Goal: Information Seeking & Learning: Find specific fact

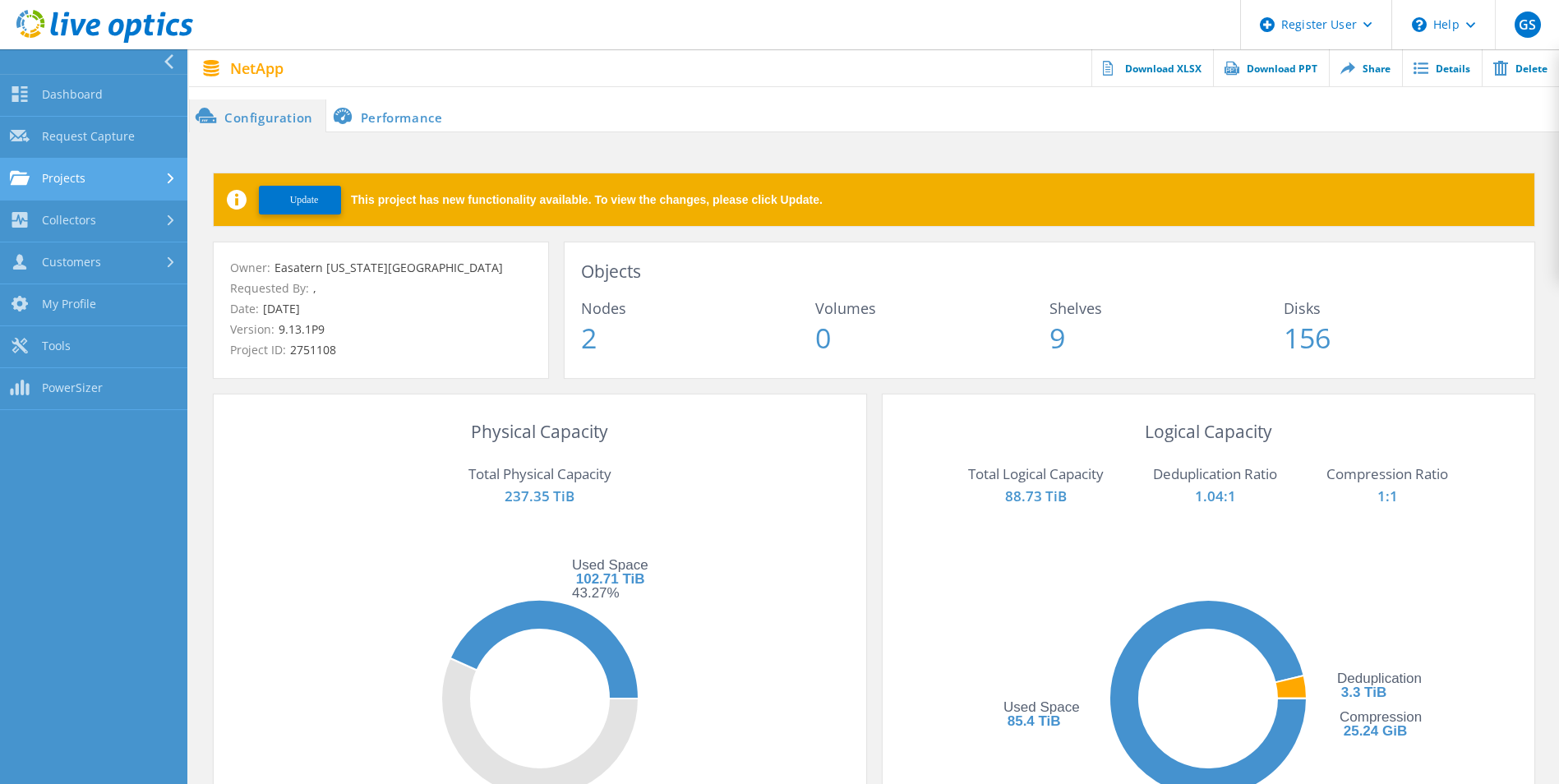
click at [154, 176] on link "Projects" at bounding box center [93, 179] width 187 height 42
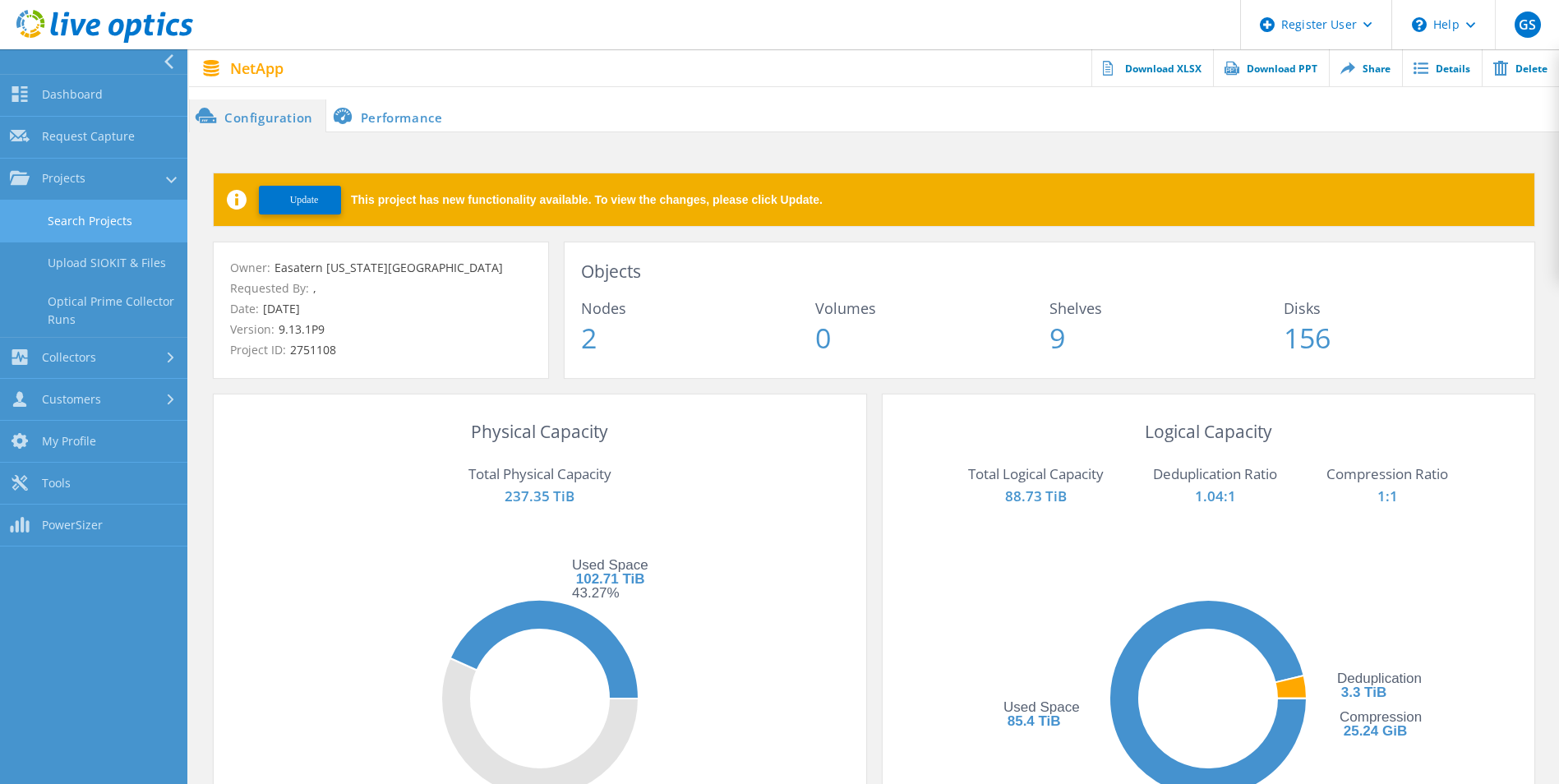
click at [111, 211] on link "Search Projects" at bounding box center [93, 221] width 187 height 42
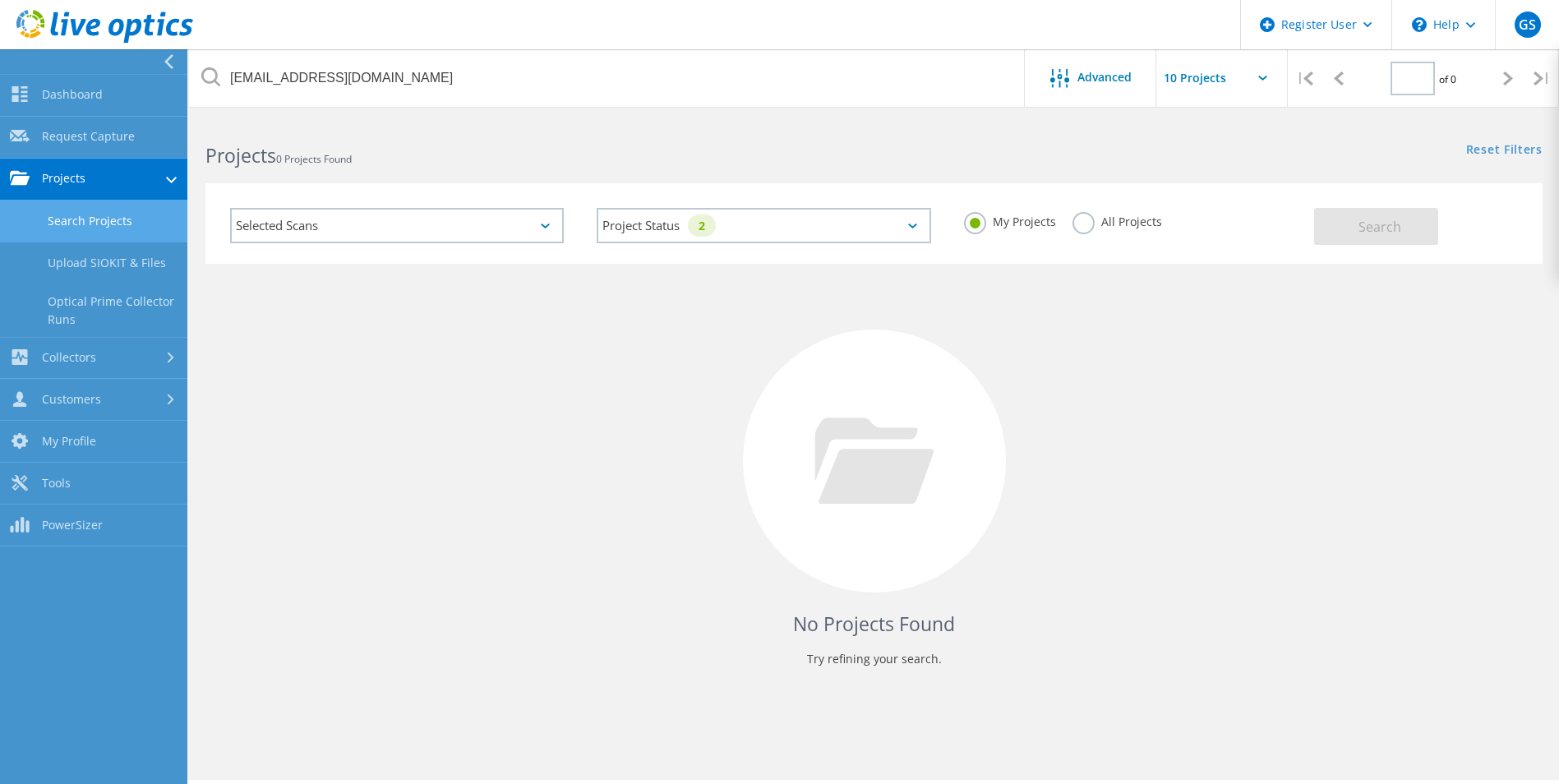
type input "1"
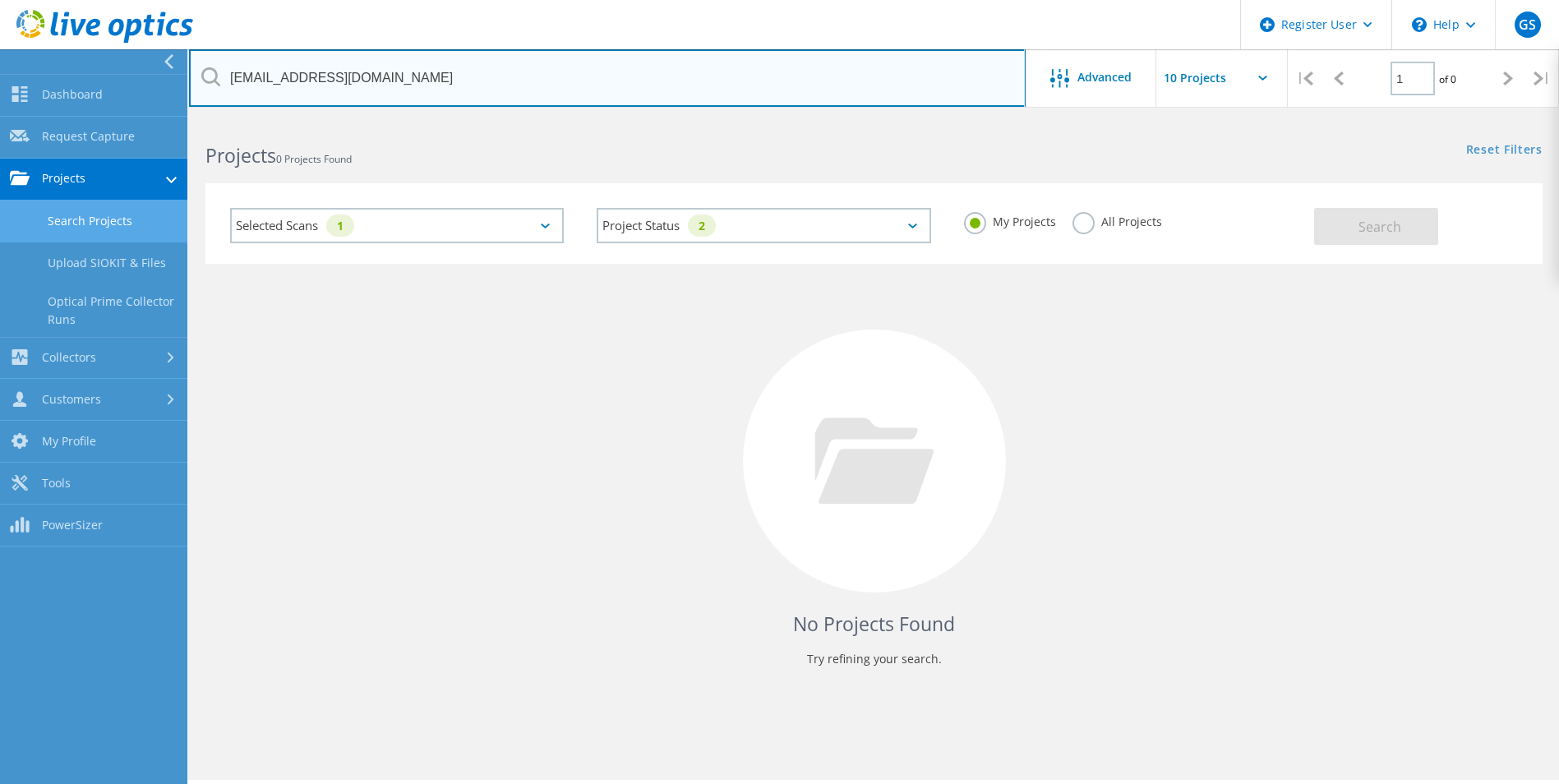
click at [449, 76] on input "[EMAIL_ADDRESS][DOMAIN_NAME]" at bounding box center [607, 78] width 836 height 58
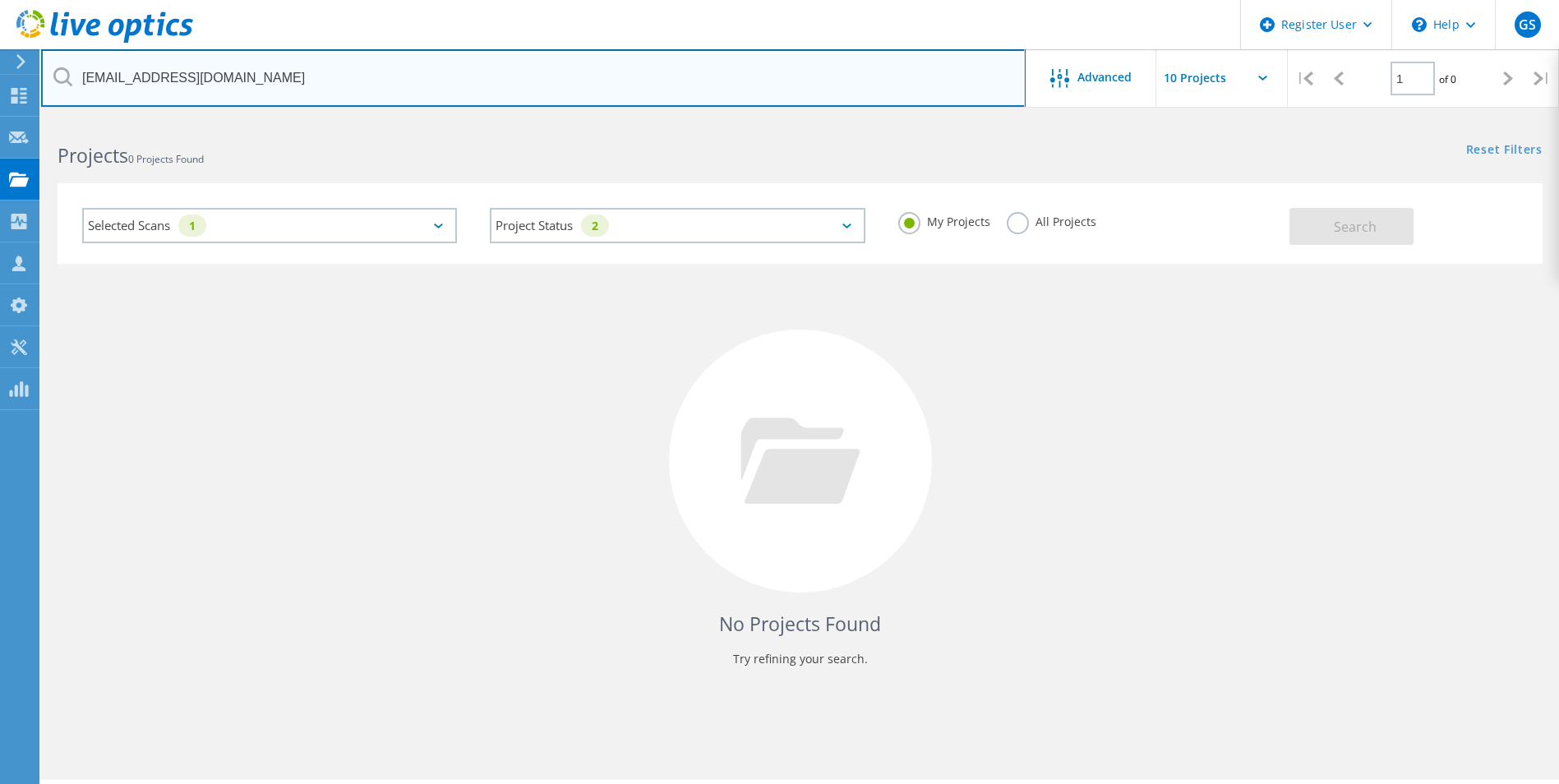
click at [449, 76] on input "[EMAIL_ADDRESS][DOMAIN_NAME]" at bounding box center [533, 78] width 984 height 58
paste input "[PERSON_NAME]"
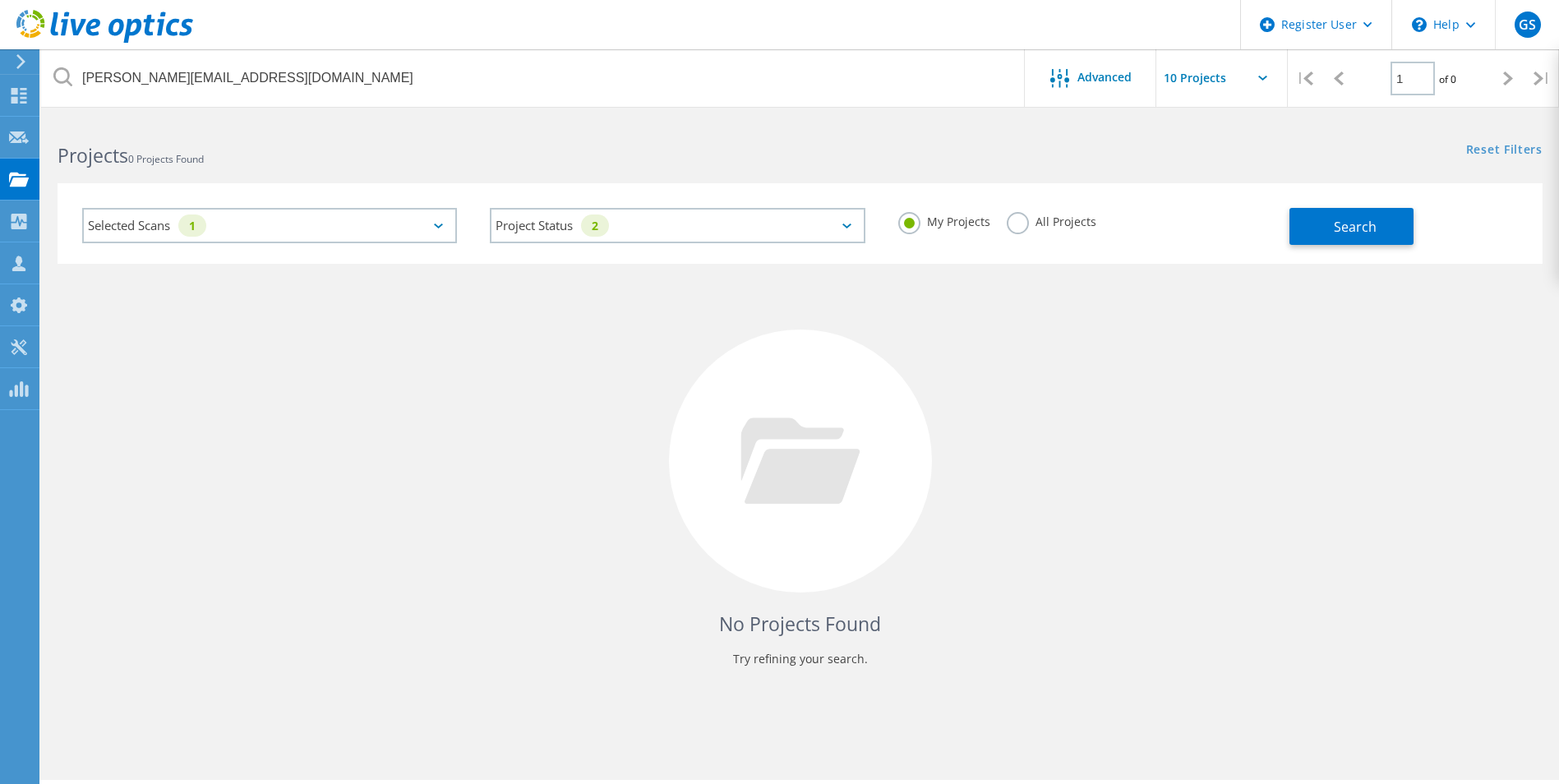
click at [1028, 215] on label "All Projects" at bounding box center [1051, 220] width 89 height 16
click at [0, 0] on input "All Projects" at bounding box center [0, 0] width 0 height 0
click at [1384, 219] on button "Search" at bounding box center [1352, 226] width 124 height 37
click at [413, 228] on div "Selected Scans 1" at bounding box center [270, 225] width 375 height 35
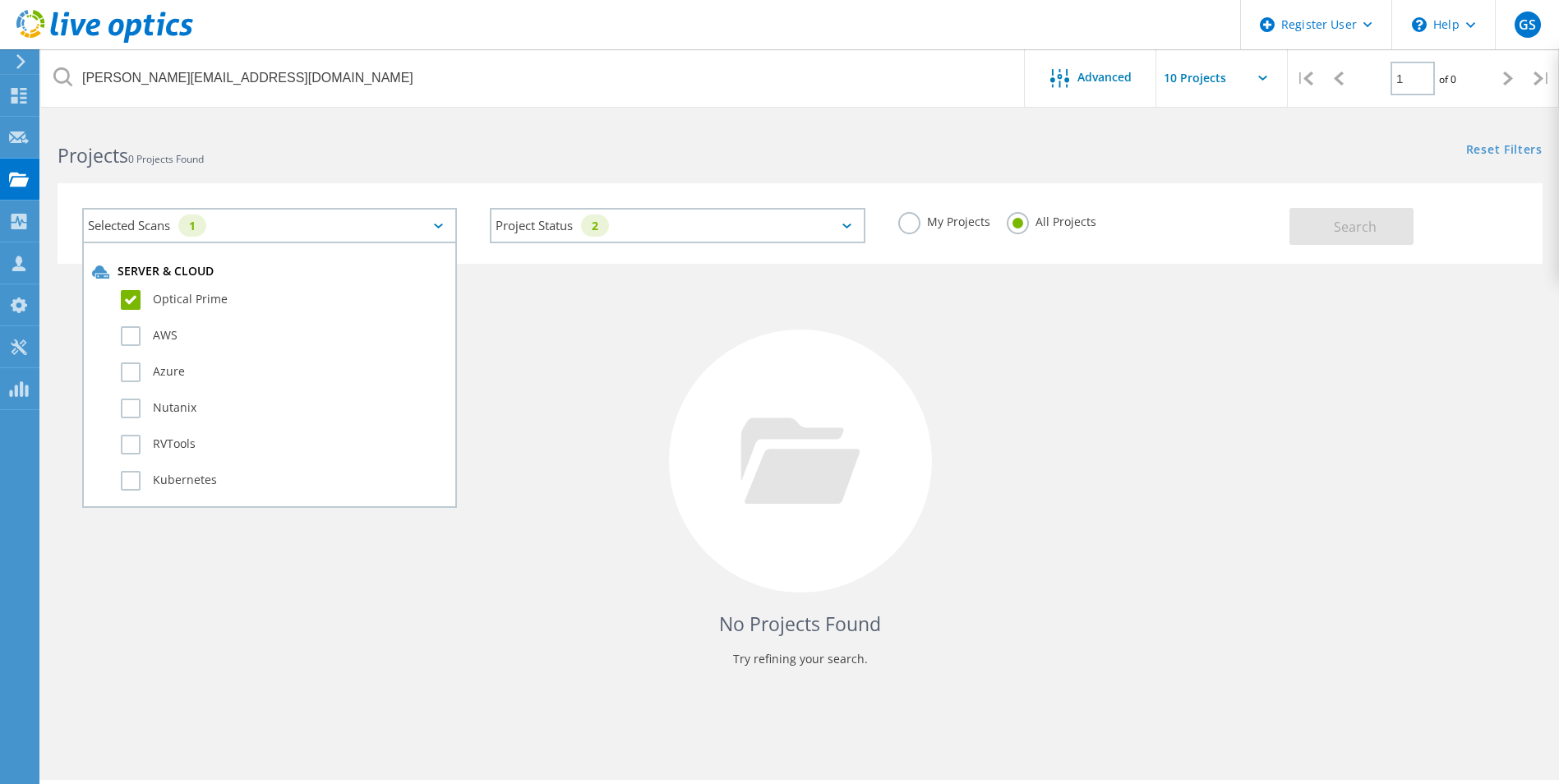
click at [445, 221] on div "Selected Scans 1" at bounding box center [270, 225] width 375 height 35
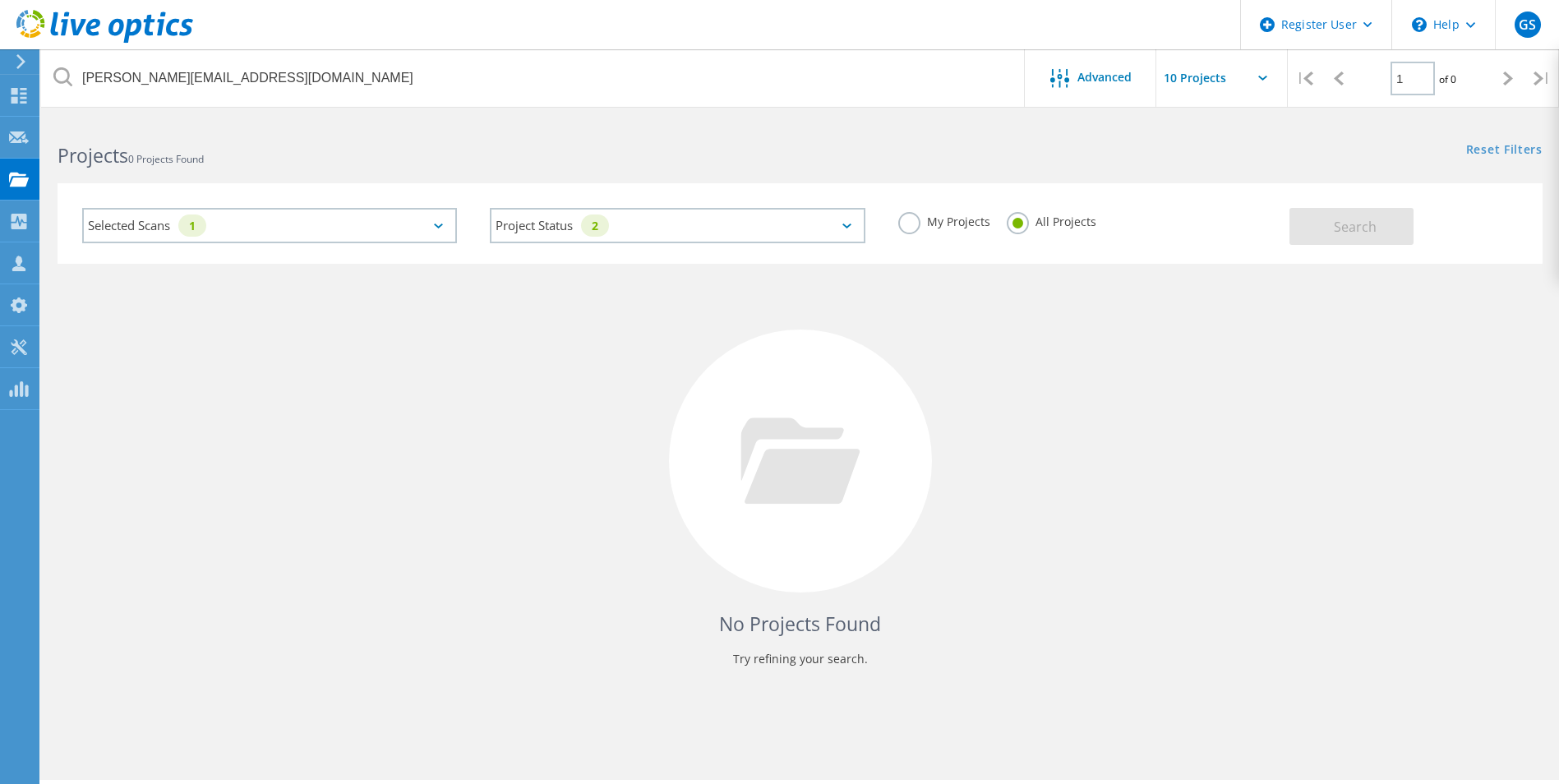
click at [776, 202] on div "Project Status 2 In Progress Complete Published Anonymous Archived Error" at bounding box center [677, 225] width 408 height 68
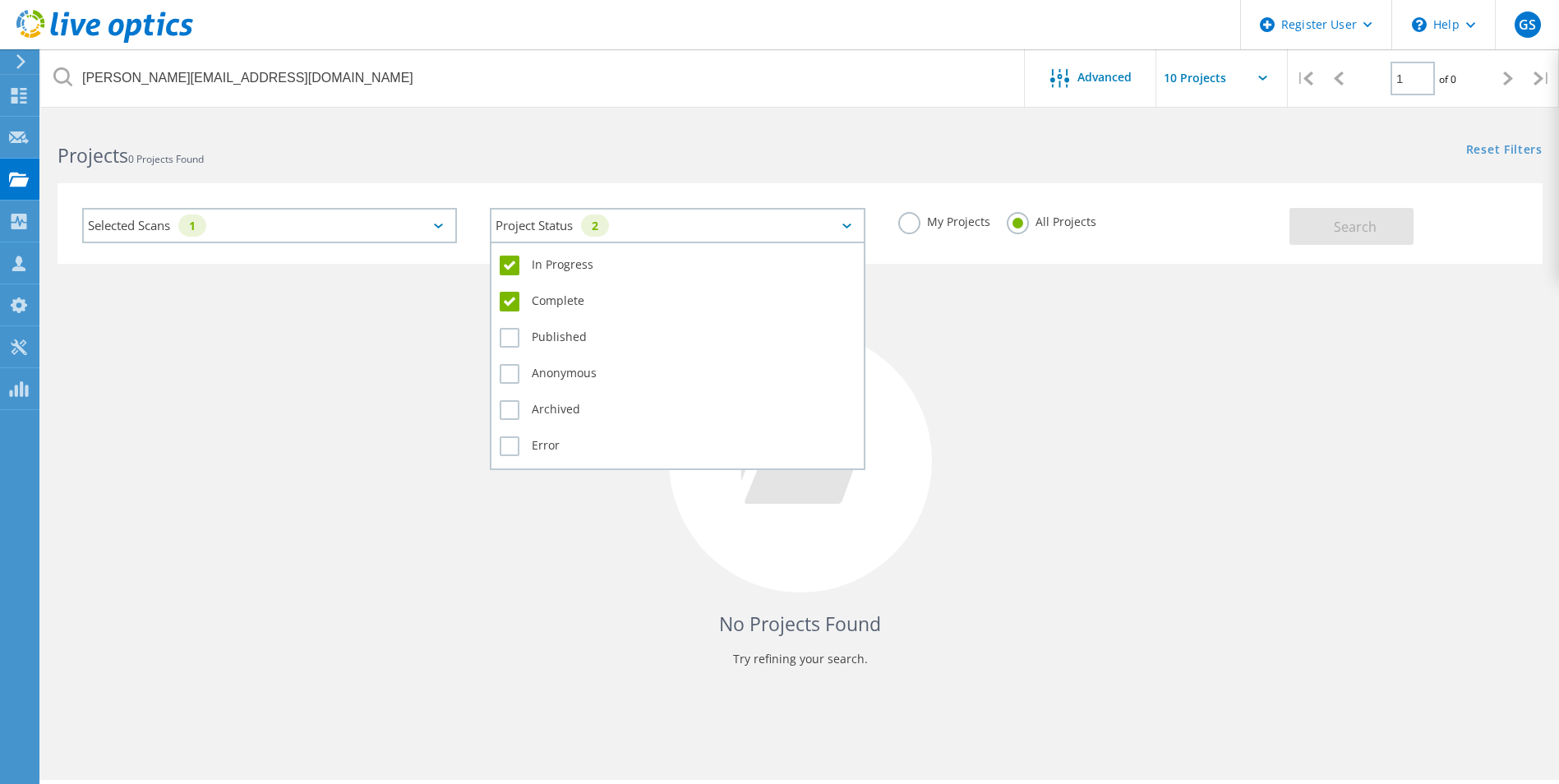
click at [772, 224] on div "Project Status 2" at bounding box center [677, 225] width 375 height 35
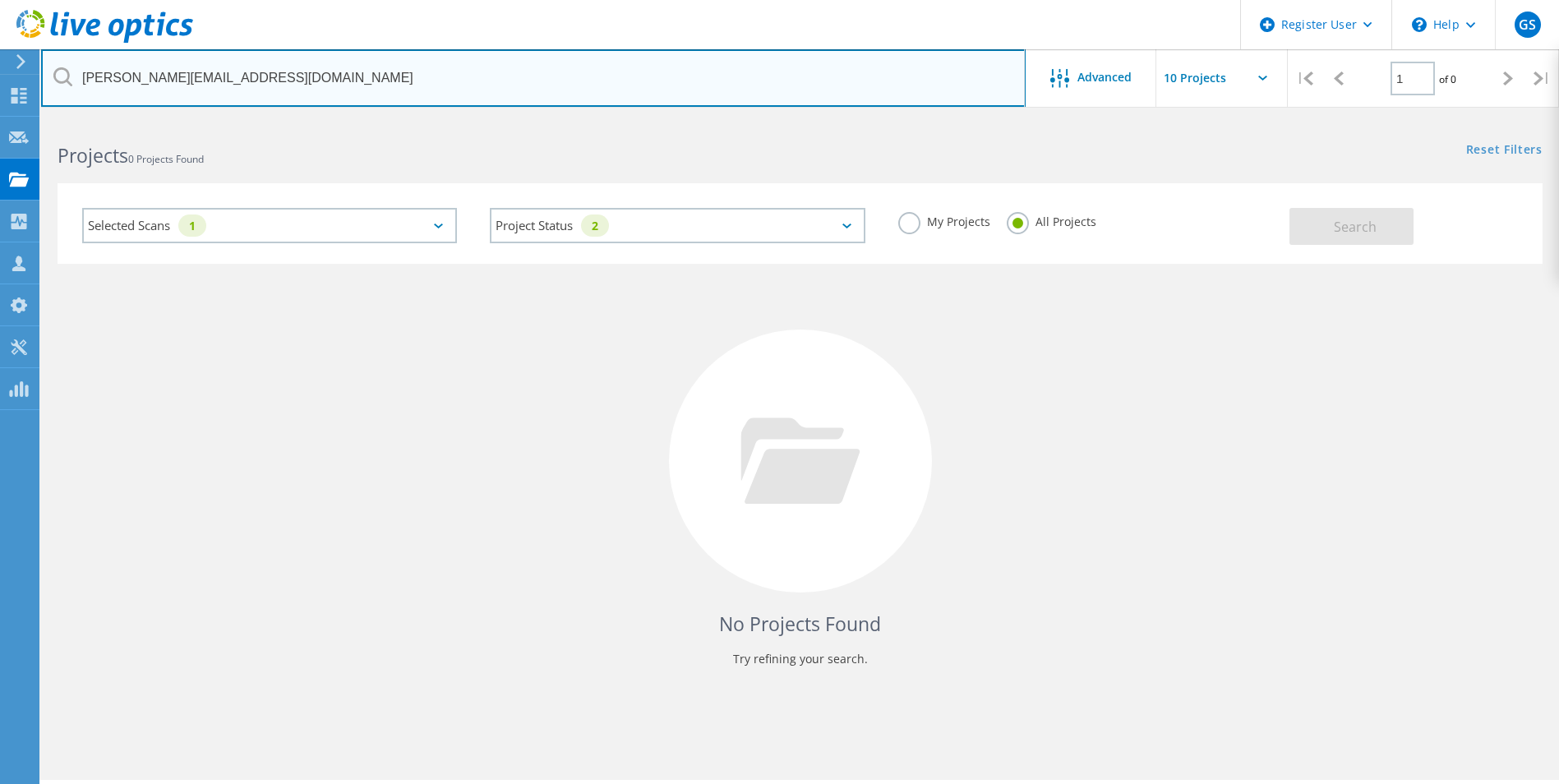
click at [248, 87] on input "[PERSON_NAME][EMAIL_ADDRESS][DOMAIN_NAME]" at bounding box center [533, 78] width 984 height 58
paste input "[PERSON_NAME]"
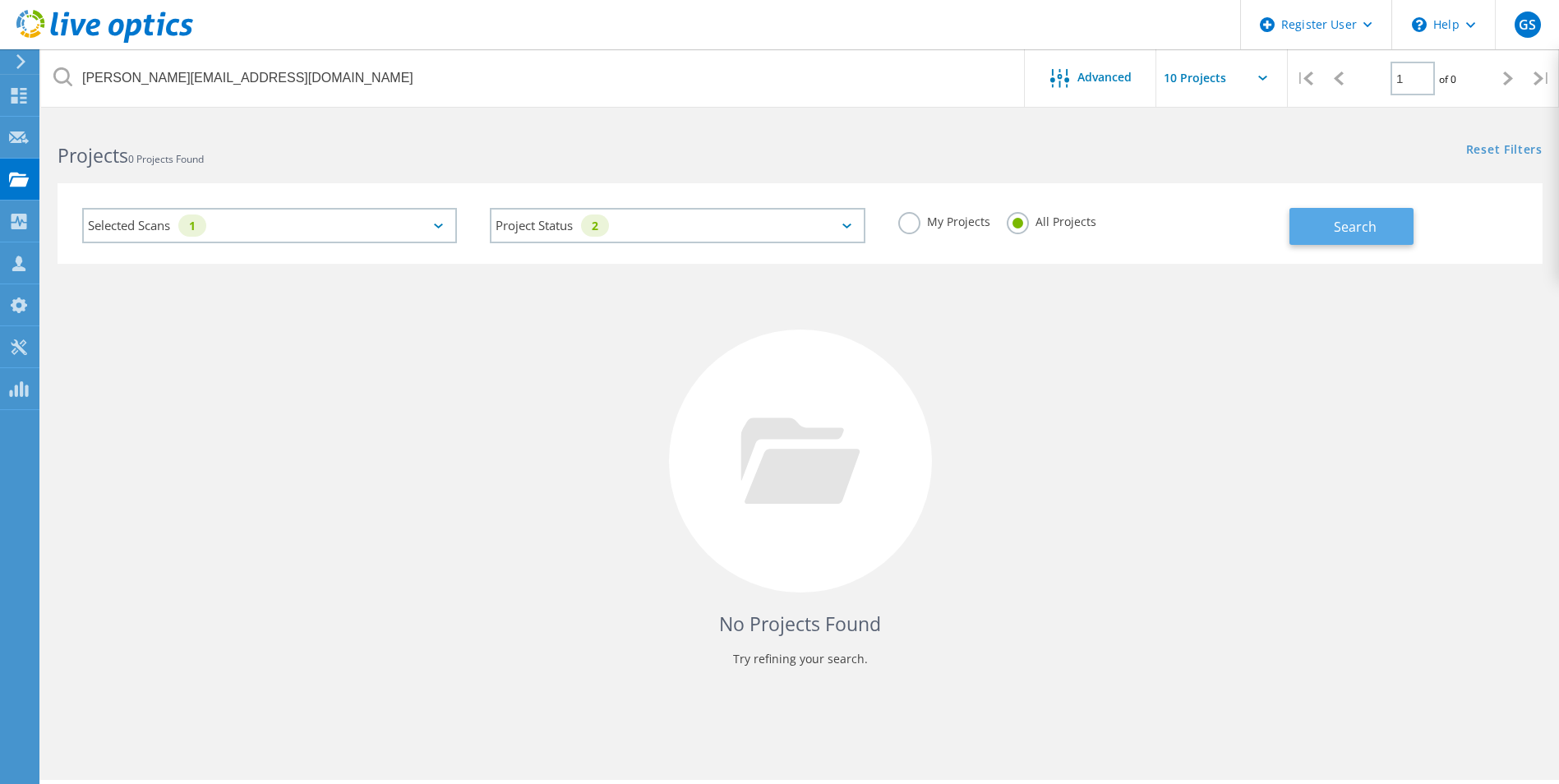
click at [1360, 231] on span "Search" at bounding box center [1356, 227] width 43 height 18
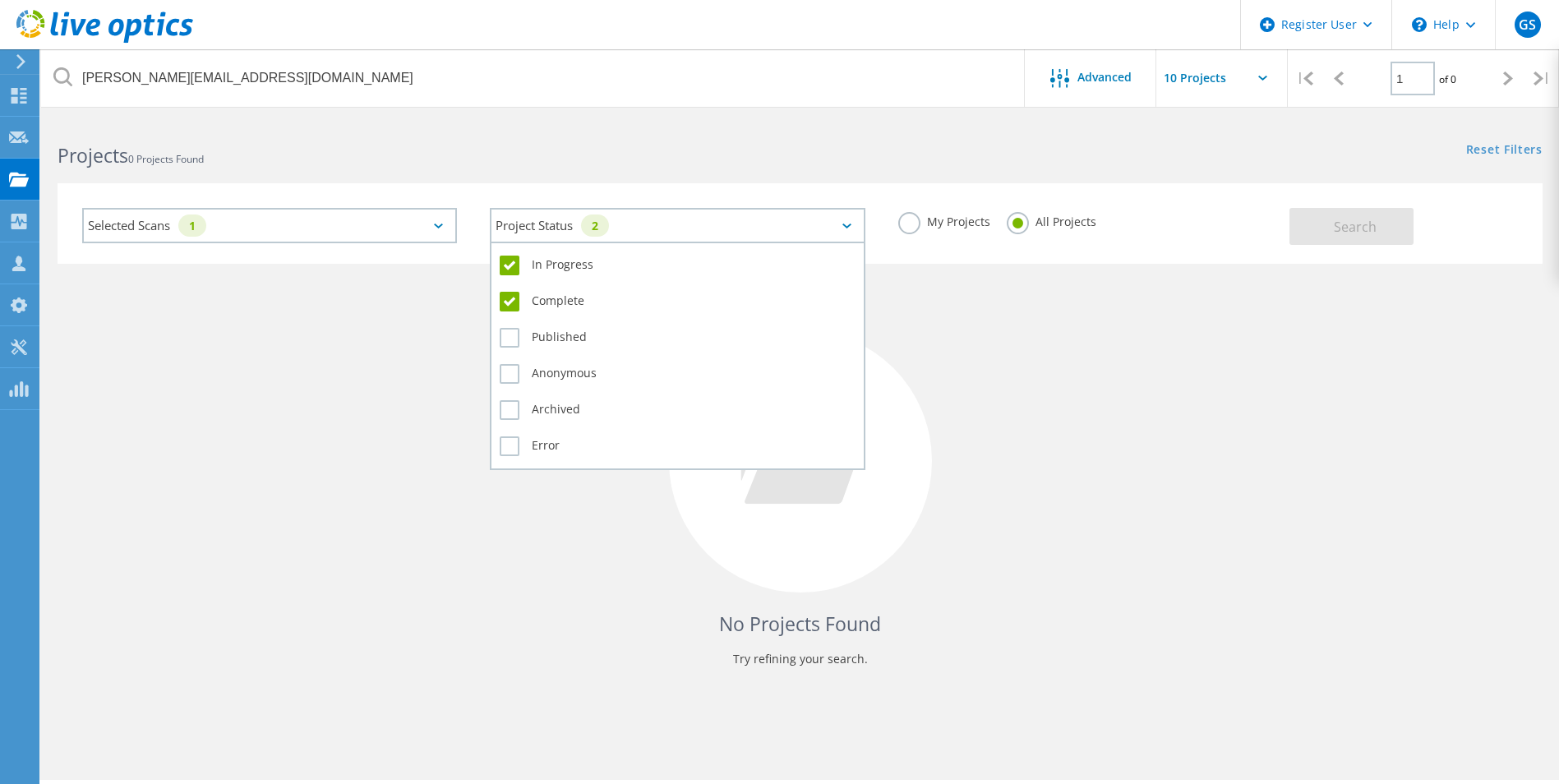
click at [656, 232] on div "Project Status 2" at bounding box center [677, 225] width 375 height 35
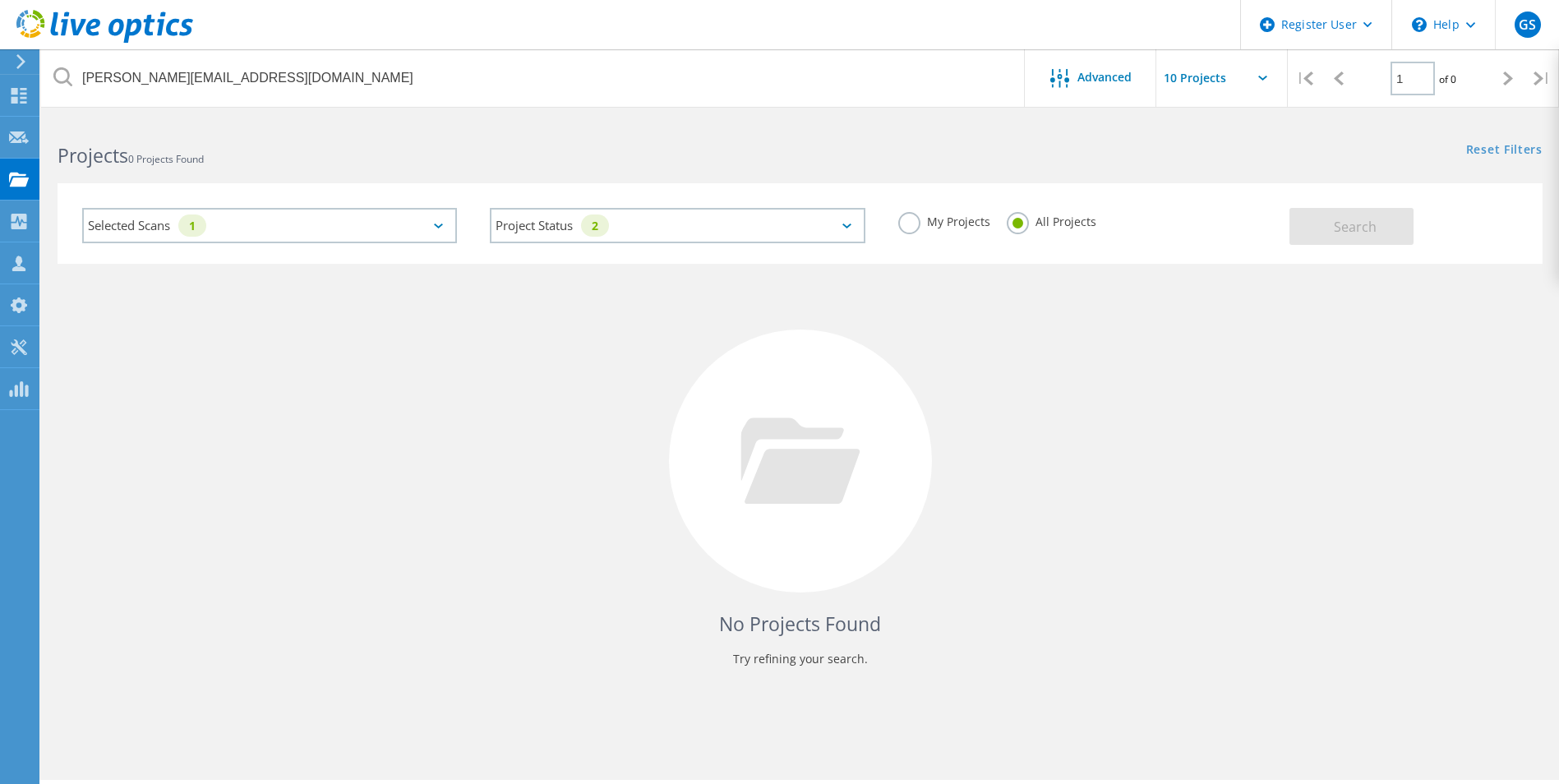
click at [368, 215] on div "Selected Scans 1" at bounding box center [270, 225] width 375 height 35
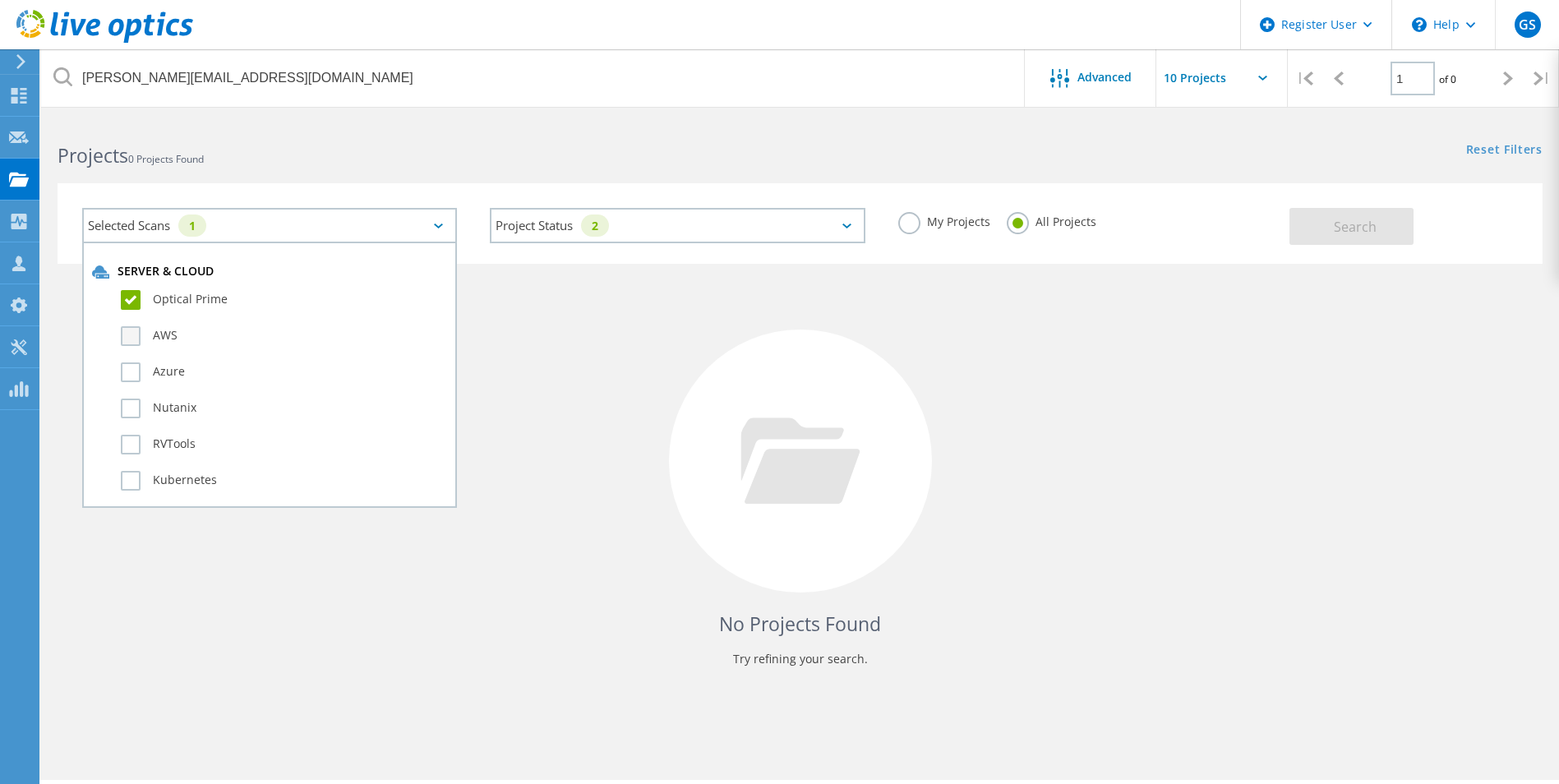
click at [126, 332] on label "AWS" at bounding box center [283, 336] width 326 height 20
click at [0, 0] on input "AWS" at bounding box center [0, 0] width 0 height 0
click at [126, 335] on label "AWS" at bounding box center [283, 336] width 326 height 20
click at [0, 0] on input "AWS" at bounding box center [0, 0] width 0 height 0
click at [1372, 334] on div "No Projects Found Try refining your search." at bounding box center [800, 476] width 1486 height 425
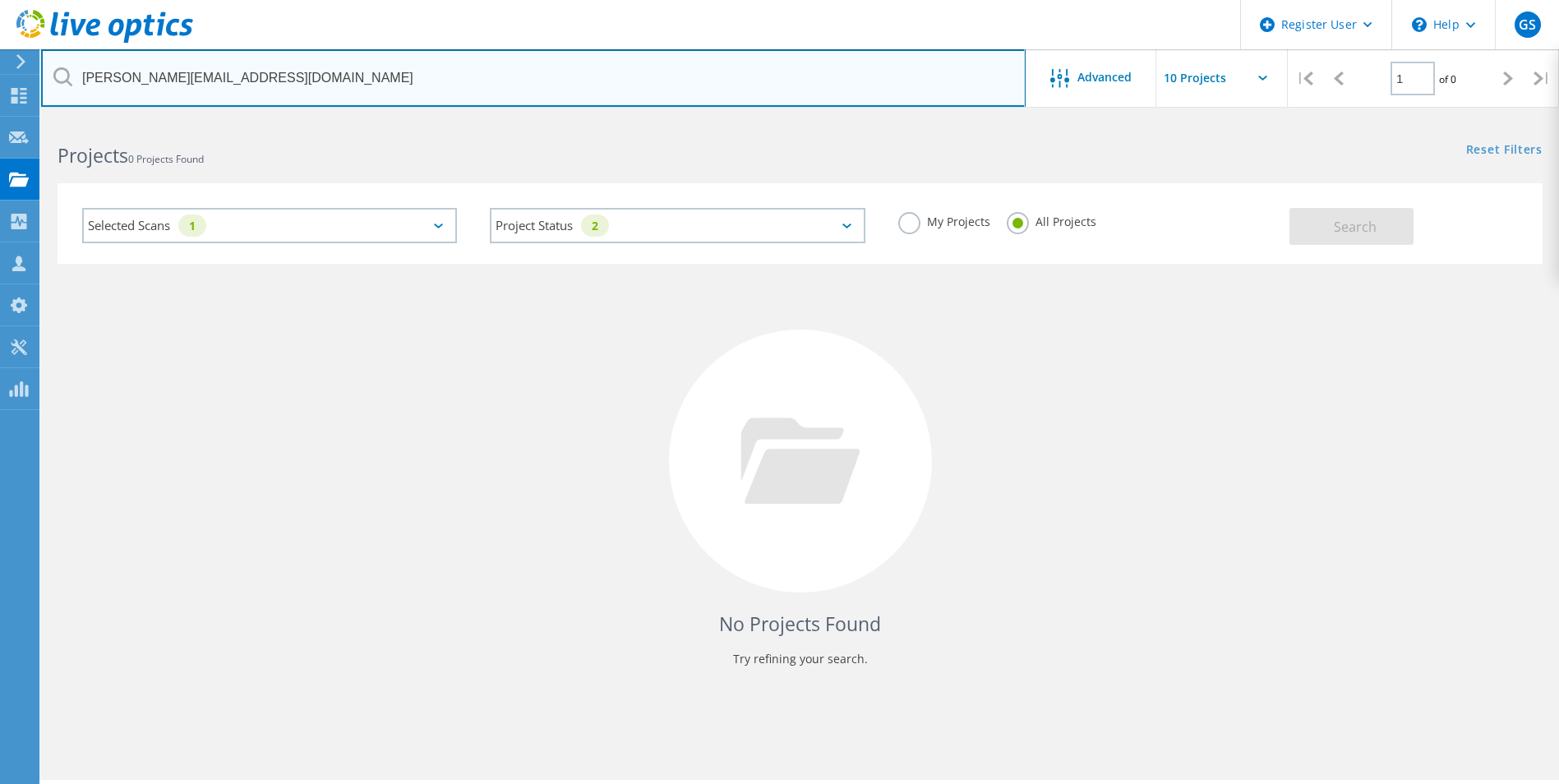
drag, startPoint x: 172, startPoint y: 78, endPoint x: 45, endPoint y: 78, distance: 127.0
click at [45, 78] on input "[PERSON_NAME][EMAIL_ADDRESS][DOMAIN_NAME]" at bounding box center [533, 78] width 984 height 58
type input "[DOMAIN_NAME]"
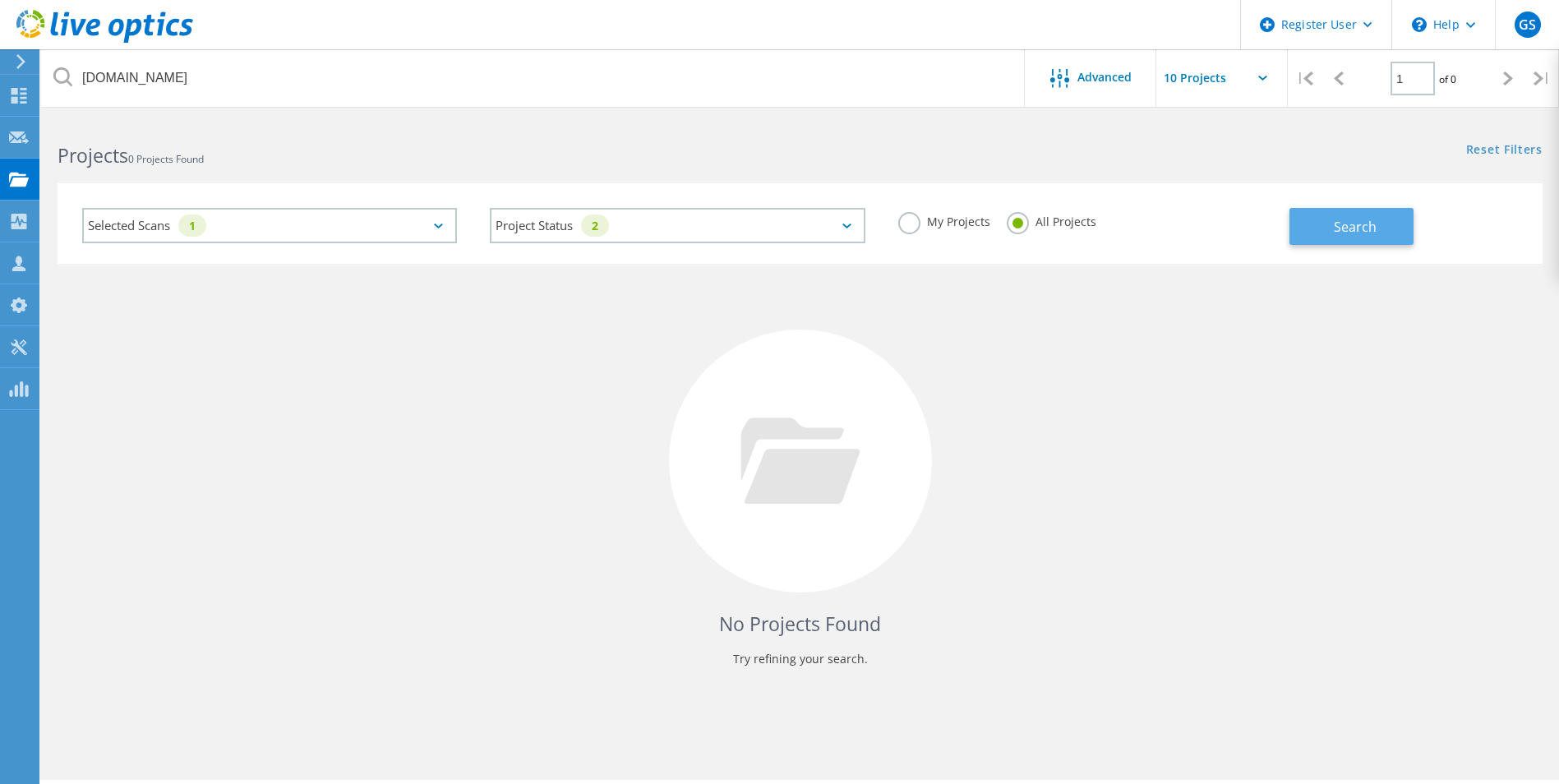
click at [1339, 225] on span "Search" at bounding box center [1356, 227] width 43 height 18
click at [30, 62] on div at bounding box center [18, 62] width 25 height 15
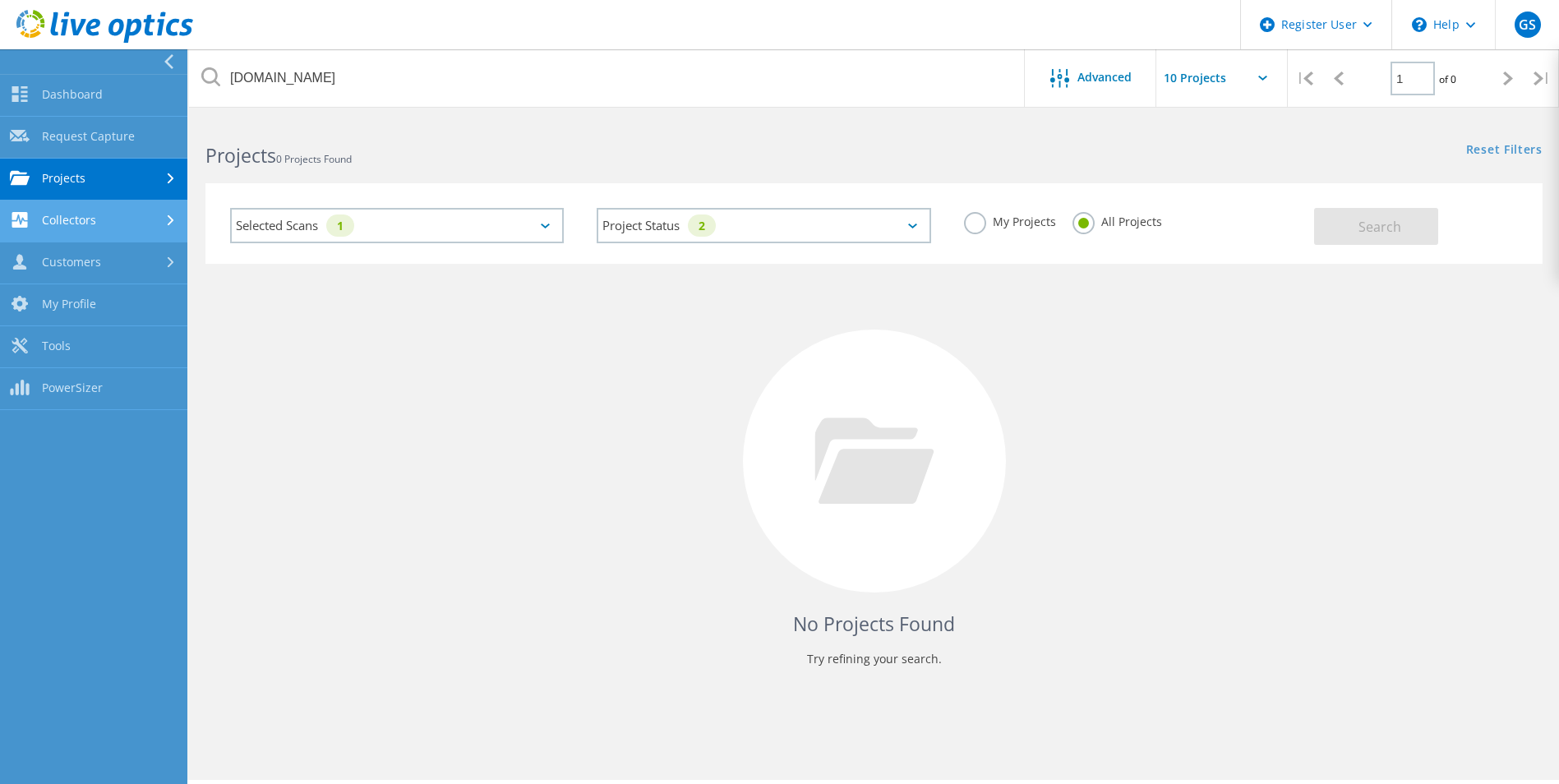
click at [164, 215] on div at bounding box center [173, 220] width 18 height 11
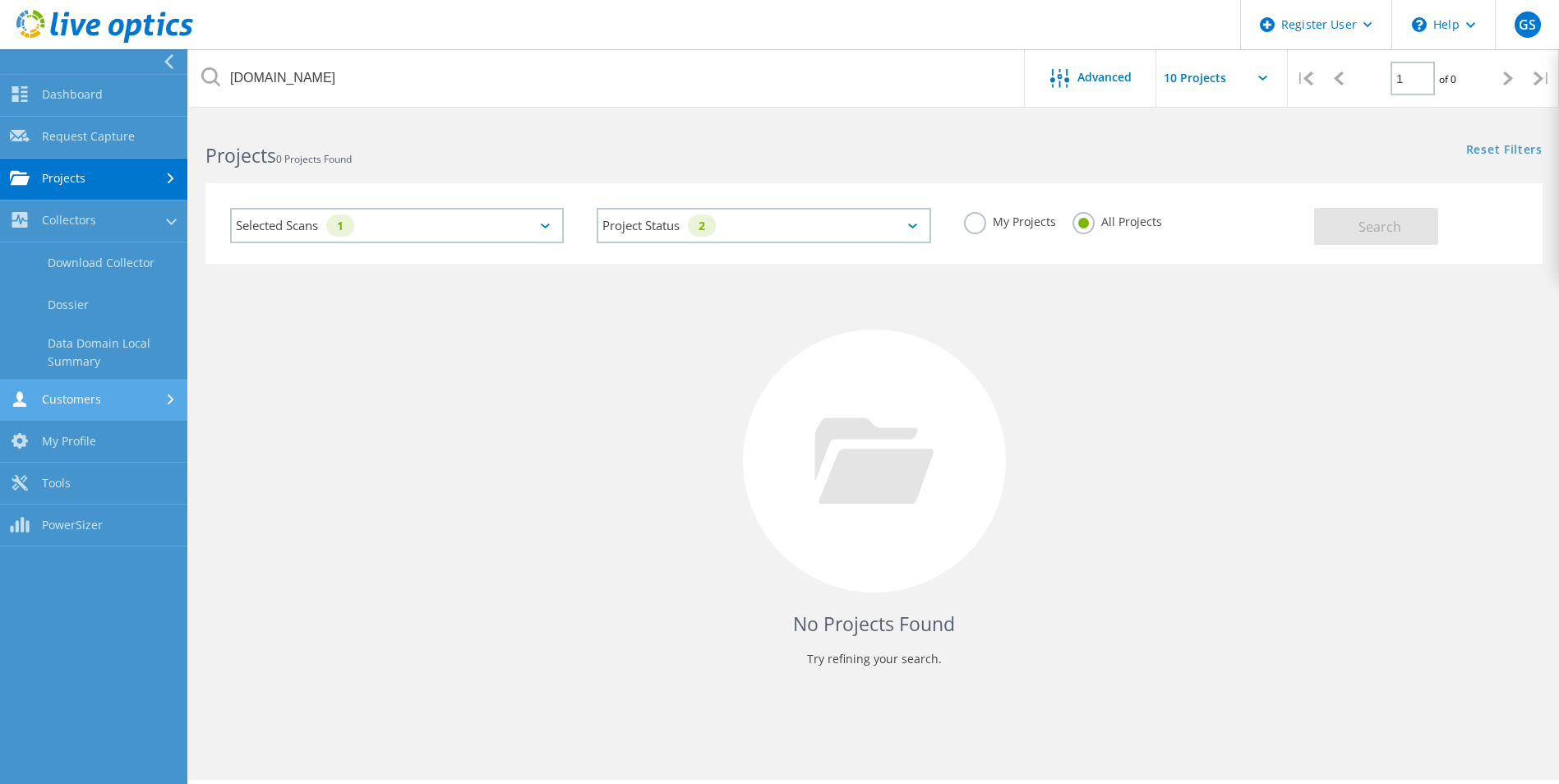
click at [172, 411] on link "Customers" at bounding box center [93, 400] width 187 height 42
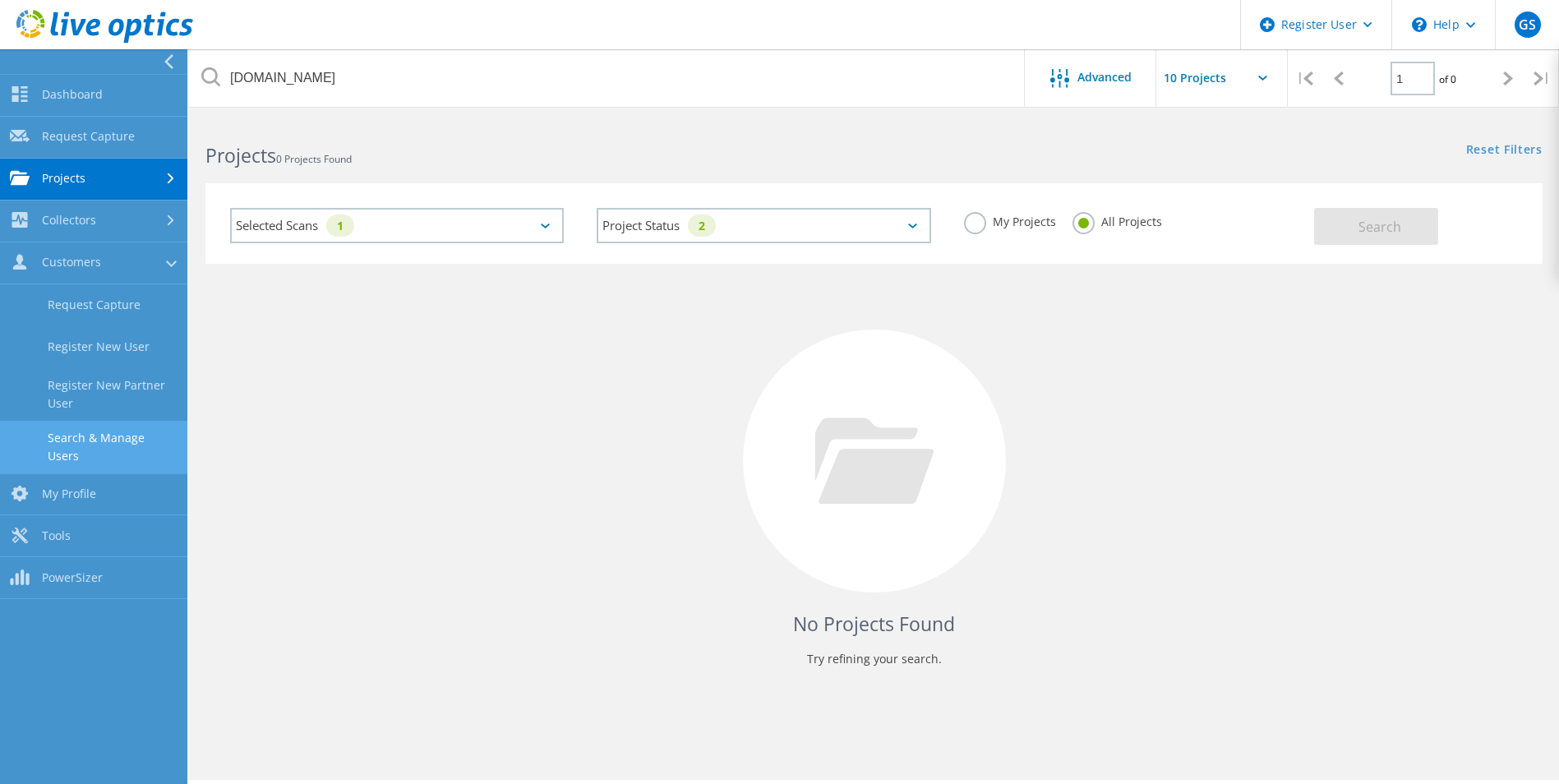
click at [120, 437] on link "Search & Manage Users" at bounding box center [93, 447] width 187 height 53
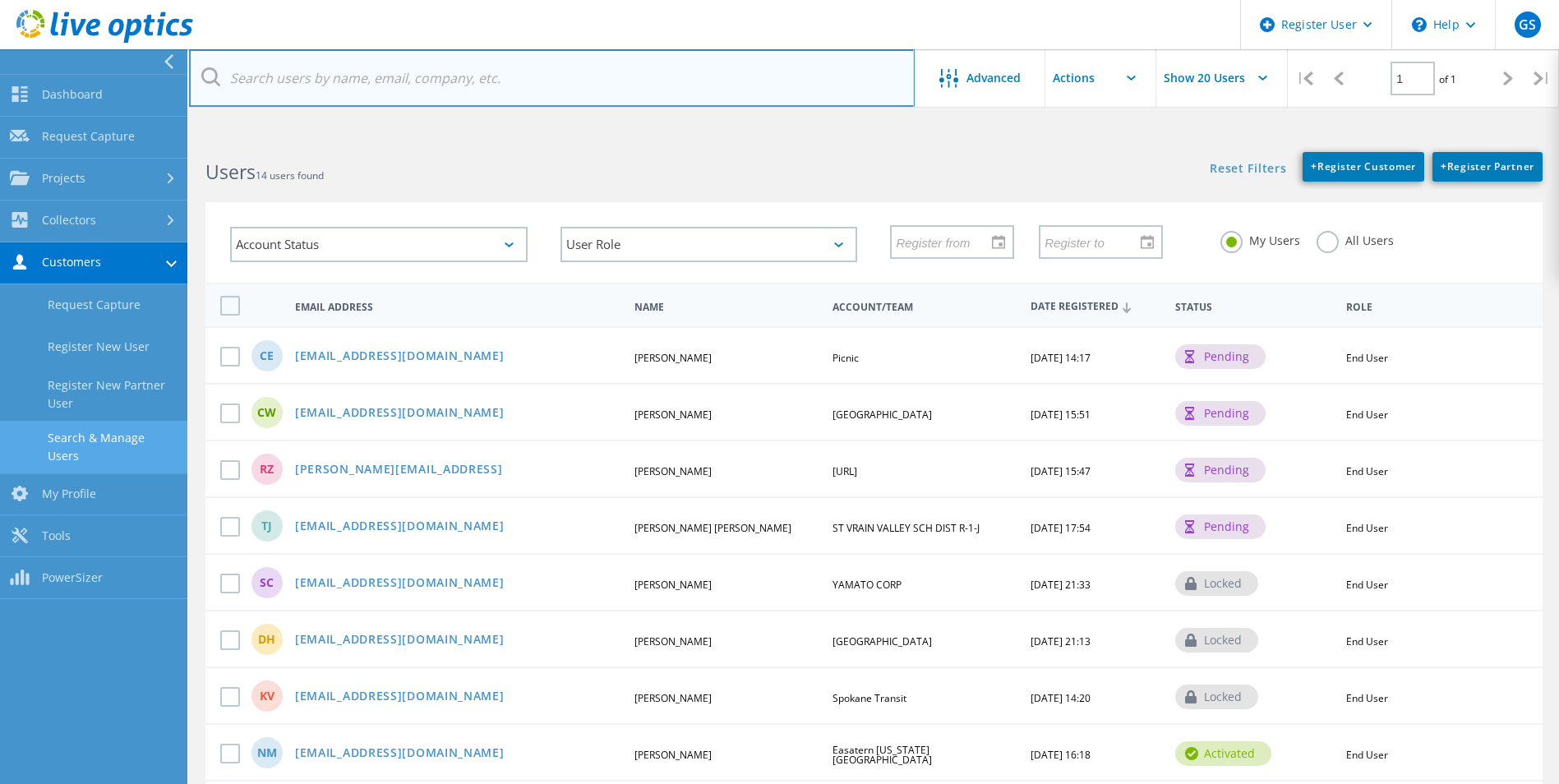
click at [371, 83] on input "text" at bounding box center [552, 78] width 726 height 58
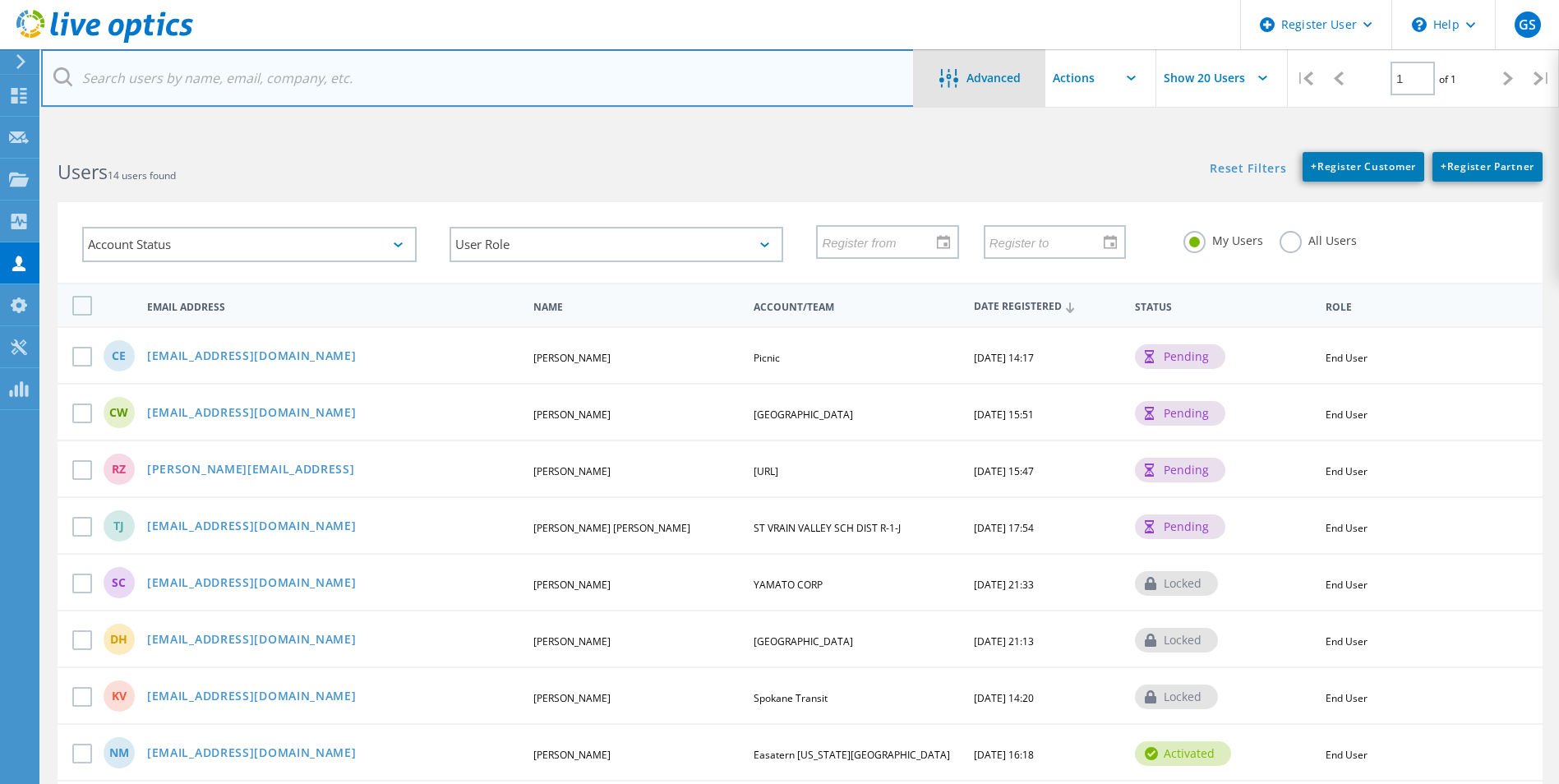
paste input "[PERSON_NAME][EMAIL_ADDRESS][DOMAIN_NAME]"
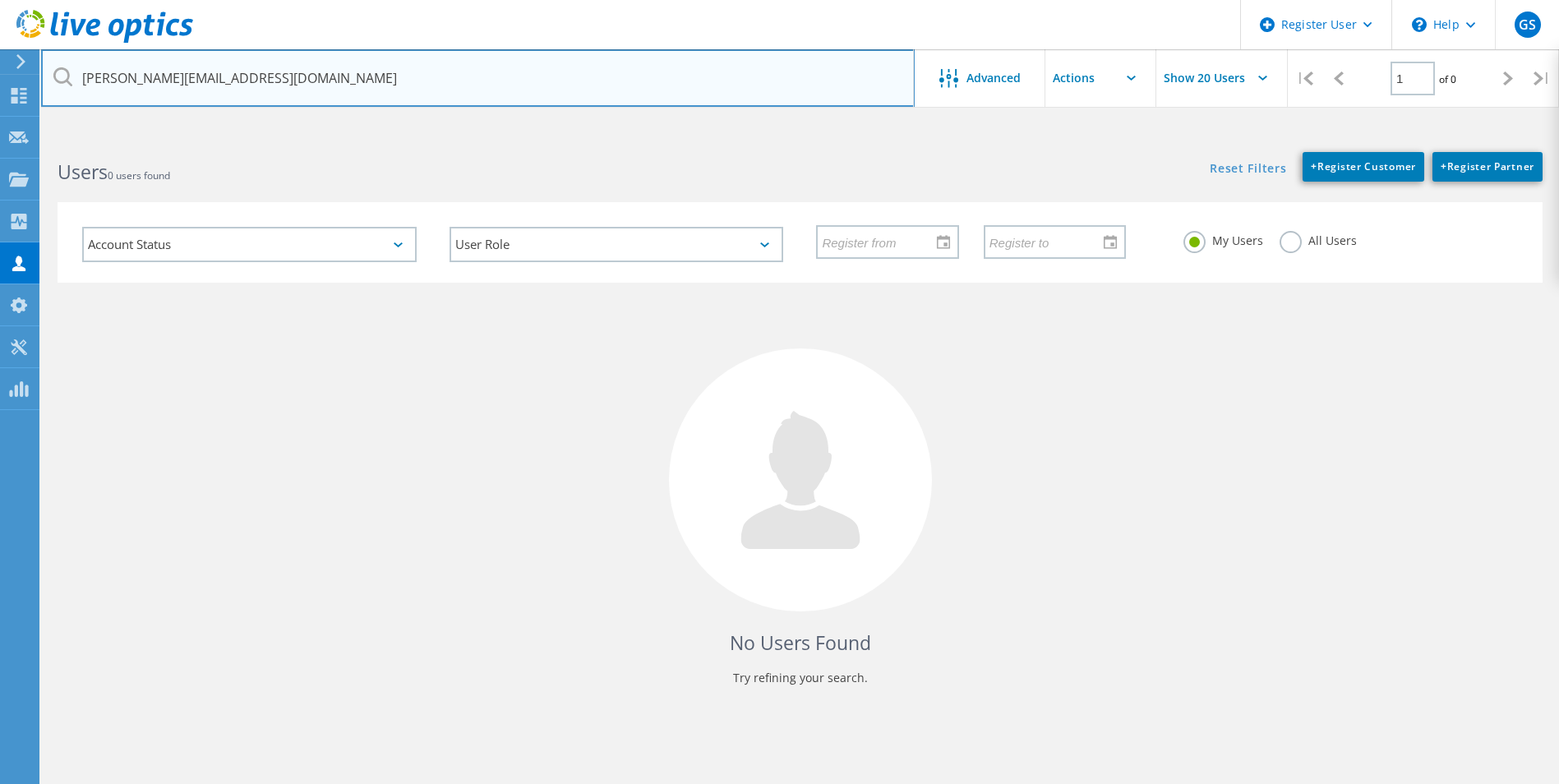
drag, startPoint x: 304, startPoint y: 73, endPoint x: 44, endPoint y: 59, distance: 260.4
click at [44, 59] on input "[PERSON_NAME][EMAIL_ADDRESS][DOMAIN_NAME]" at bounding box center [478, 78] width 874 height 58
paste input "[PERSON_NAME]"
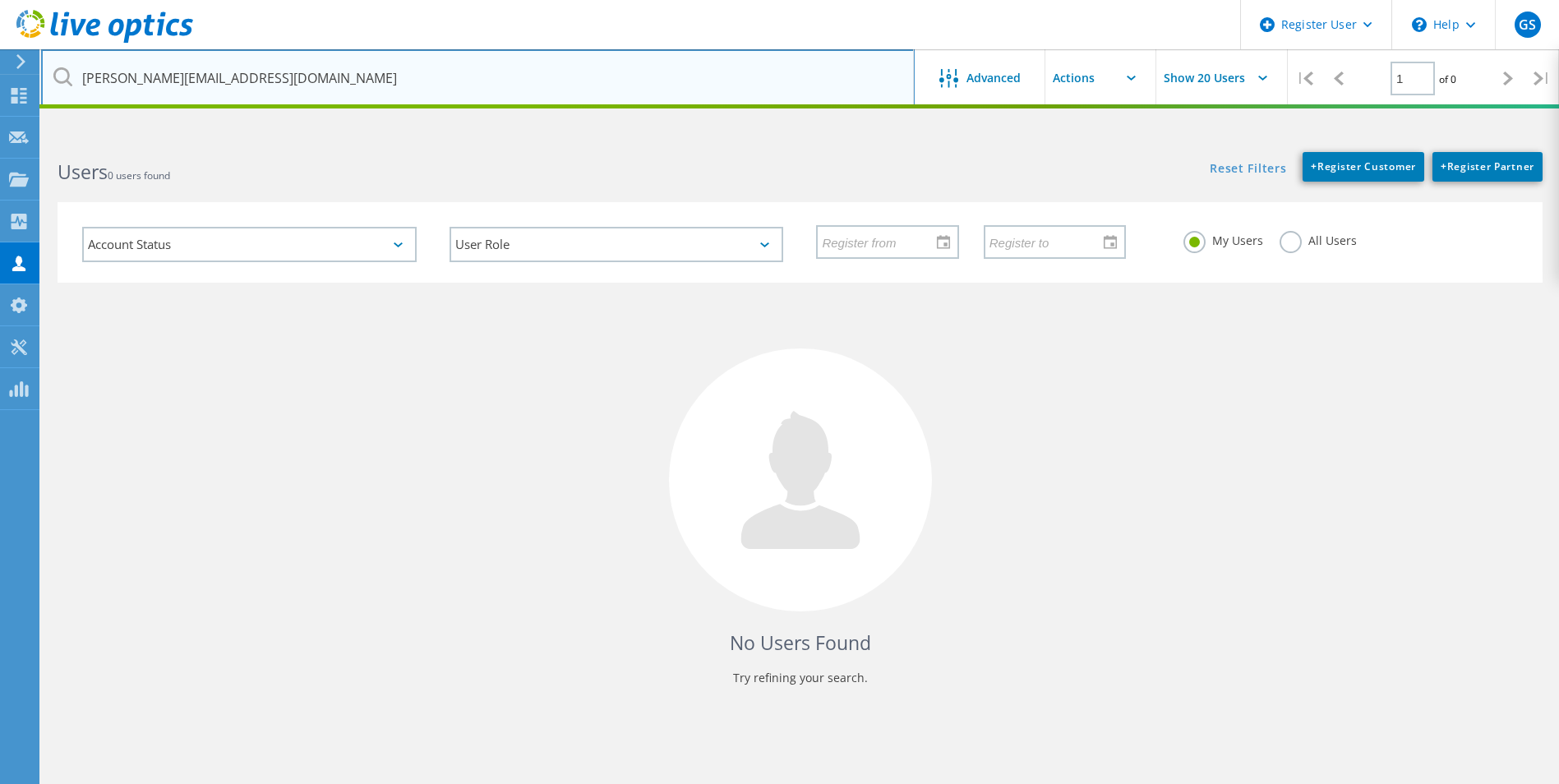
type input "[PERSON_NAME][EMAIL_ADDRESS][DOMAIN_NAME]"
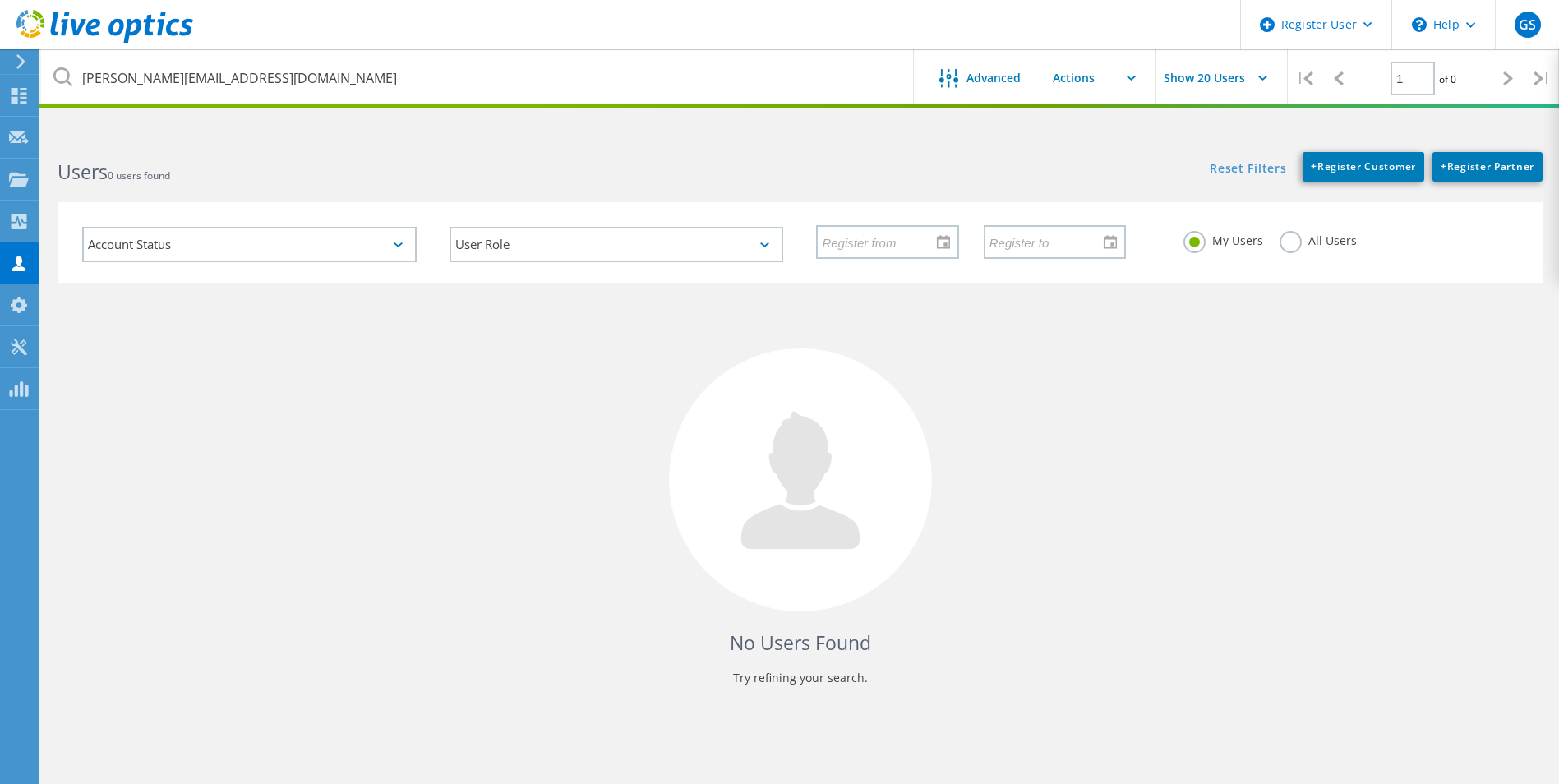
click at [1043, 423] on div "No Users Found Try refining your search." at bounding box center [800, 498] width 1486 height 433
